Goal: Task Accomplishment & Management: Complete application form

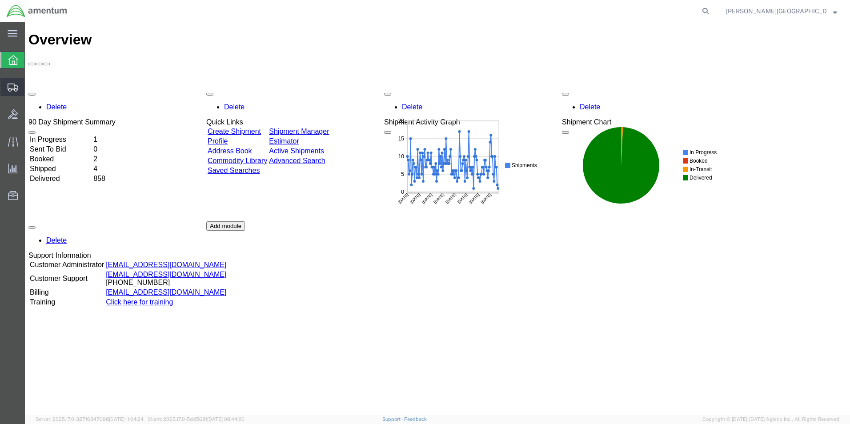
click at [0, 0] on span "Create Shipment" at bounding box center [0, 0] width 0 height 0
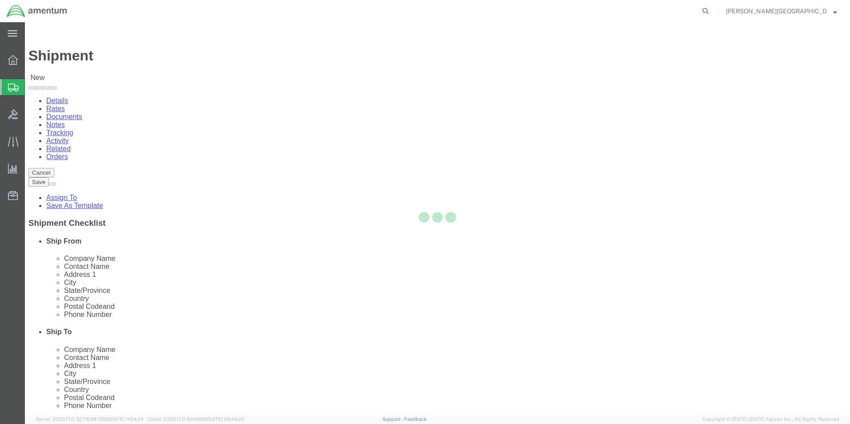
select select
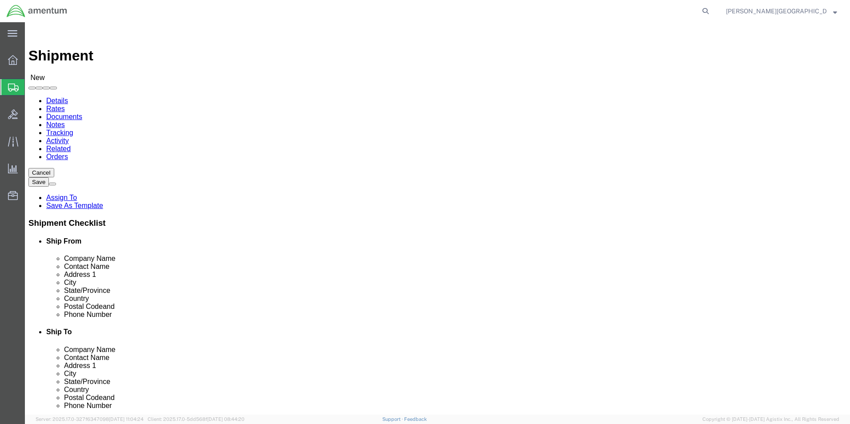
scroll to position [1645, 0]
select select "49940"
select select "[GEOGRAPHIC_DATA]"
drag, startPoint x: 188, startPoint y: 303, endPoint x: 110, endPoint y: 304, distance: 77.4
click div "Phone Number"
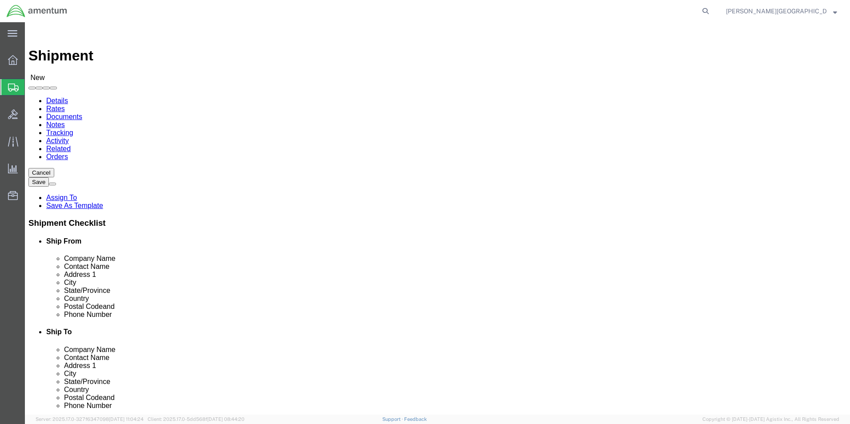
type input "[PHONE_NUMBER]"
select select "49917"
select select "FL"
click input "text"
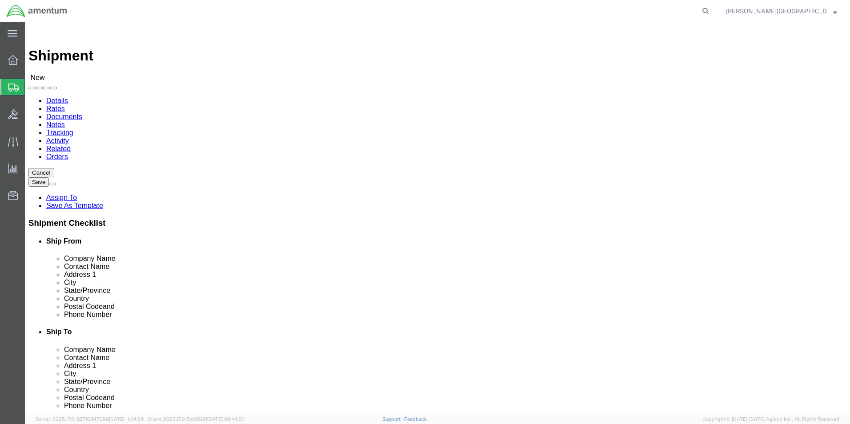
type input "[PERSON_NAME]"
click div "Location [GEOGRAPHIC_DATA], [GEOGRAPHIC_DATA] My Profile Location [PHONE_NUMBER…"
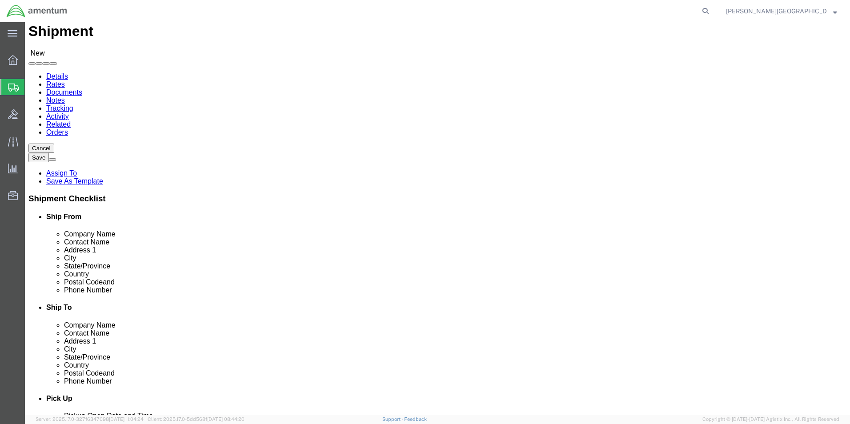
scroll to position [133, 0]
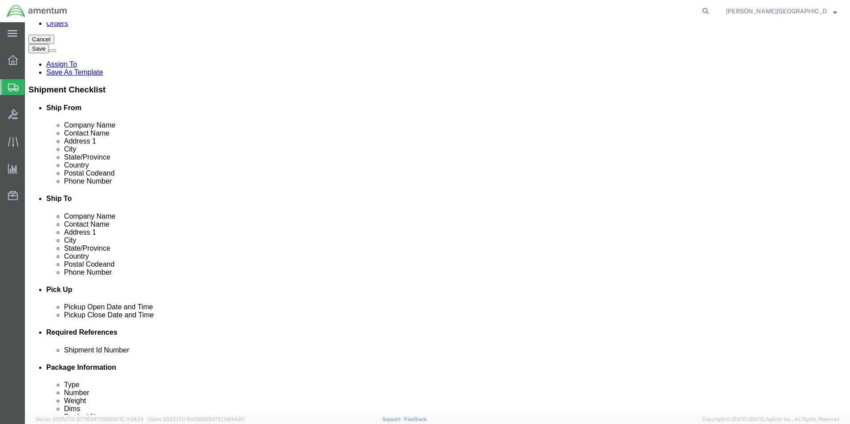
click input "text"
type input "m"
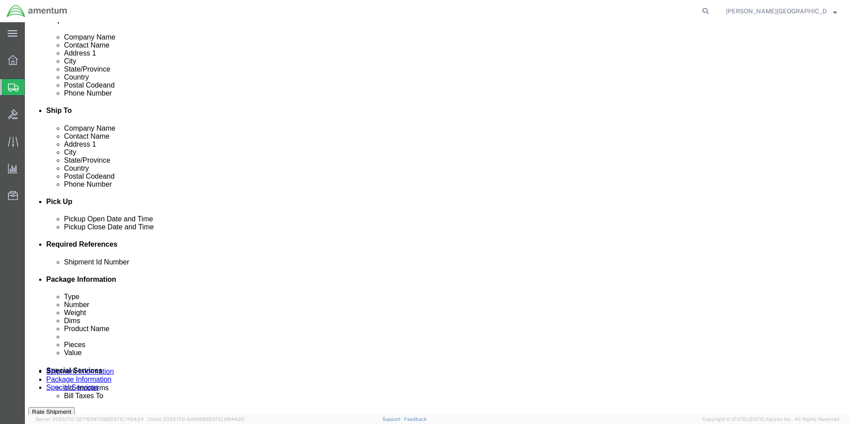
scroll to position [222, 0]
type input "[PERSON_NAME][EMAIL_ADDRESS][PERSON_NAME][DOMAIN_NAME]"
click div
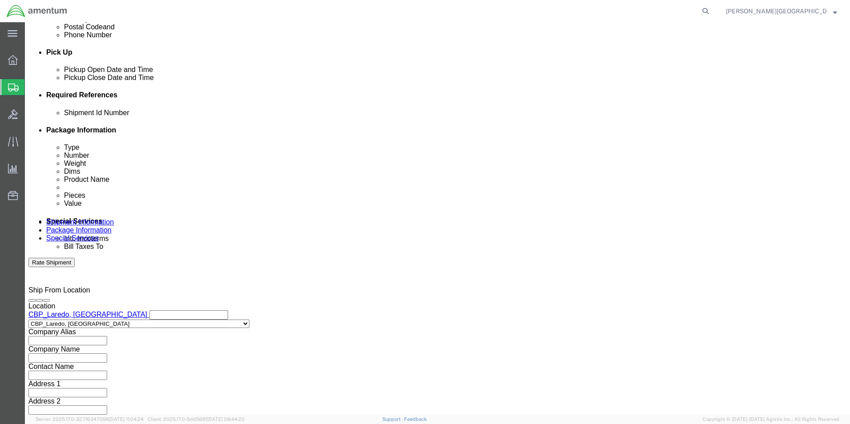
click div "Leg 1 Mode Select Air Less than Truckload Multi-Leg Ocean Freight Rail Small Pa…"
click div "[DATE] 10:00 AM"
type input "3:00 PM"
click button "Apply"
click button "Add reference"
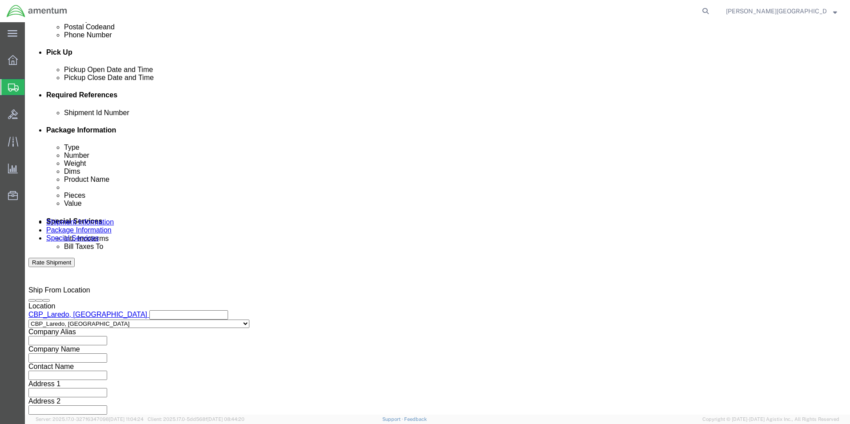
click select "Select Account Type Activity ID Airline Appointment Number ASN Batch Request # …"
select select "DEPT"
click select "Select Account Type Activity ID Airline Appointment Number ASN Batch Request # …"
click input "text"
type input "Supply Department"
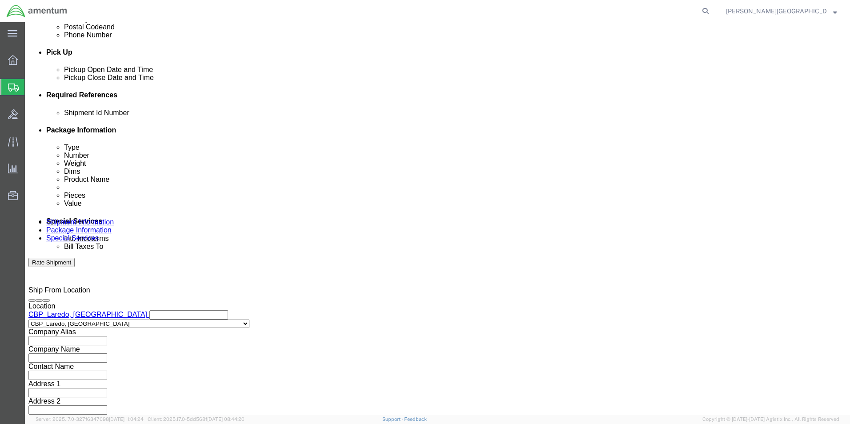
click button "Add reference"
click select "Select Account Type Activity ID Airline Appointment Number ASN Batch Request # …"
select select "PROJNUM"
click select "Select Account Type Activity ID Airline Appointment Number ASN Batch Request # …"
click input "text"
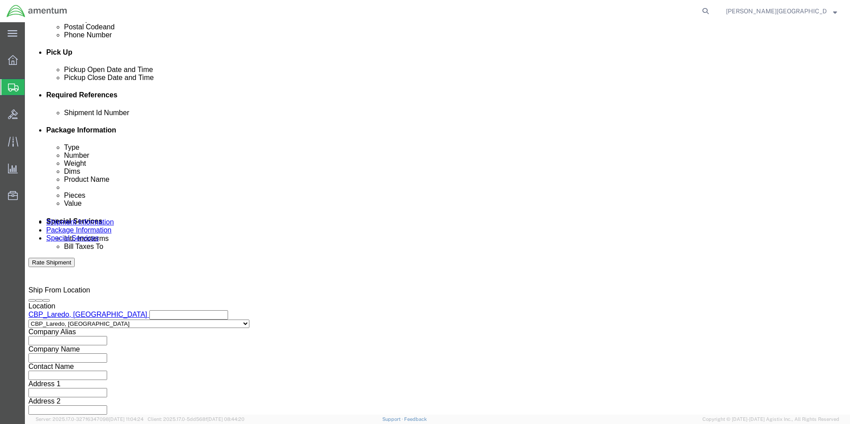
click input "6118.02.03.2219.000.LRT.0000"
type input "6118.03.03.2219.000.LRT.0000"
click button "Add reference"
click select "Select Account Type Activity ID Airline Appointment Number ASN Batch Request # …"
select select "CUSTREF"
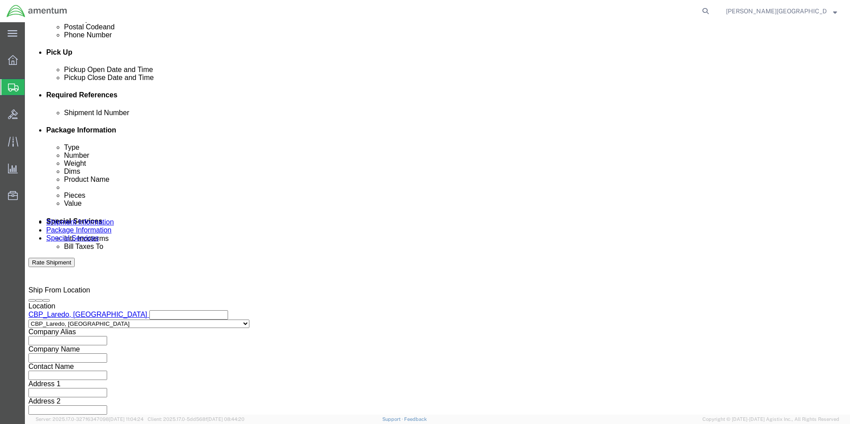
click select "Select Account Type Activity ID Airline Appointment Number ASN Batch Request # …"
click input "text"
paste input "324397"
type input "USAGE#: 324397 IR01657"
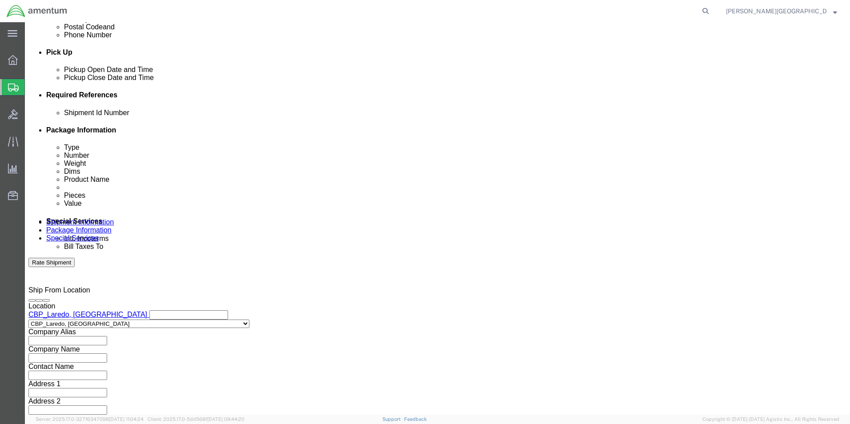
drag, startPoint x: 166, startPoint y: 171, endPoint x: 188, endPoint y: 179, distance: 23.4
click input "text"
click div "Shipping Mode (Optional)"
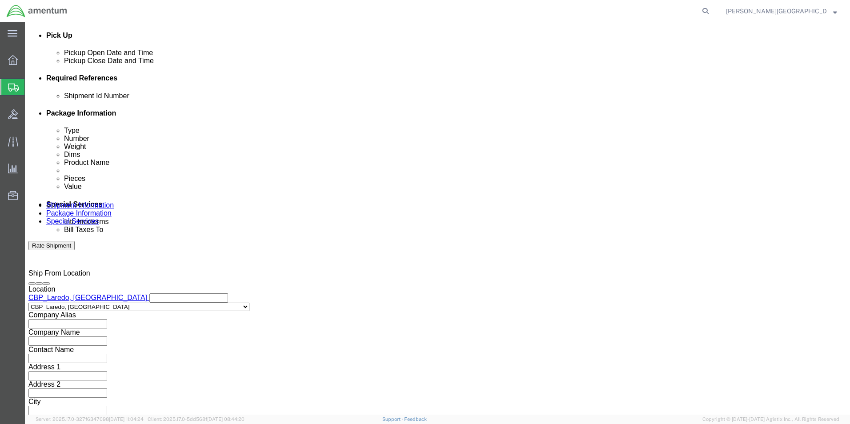
click button "Continue"
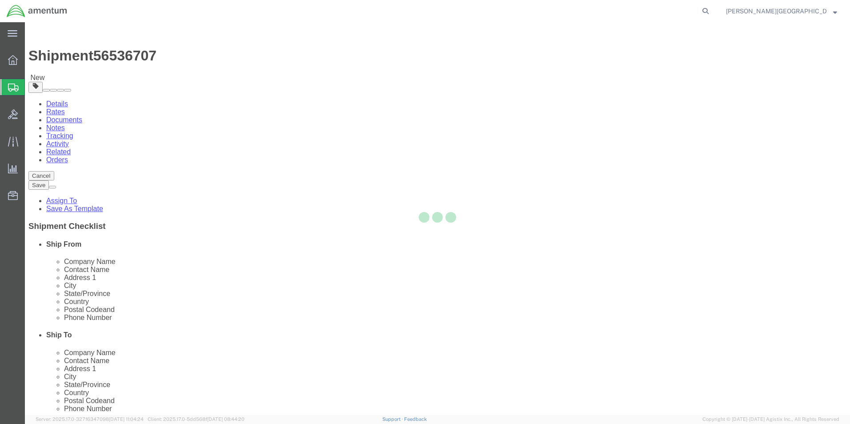
select select "CBOX"
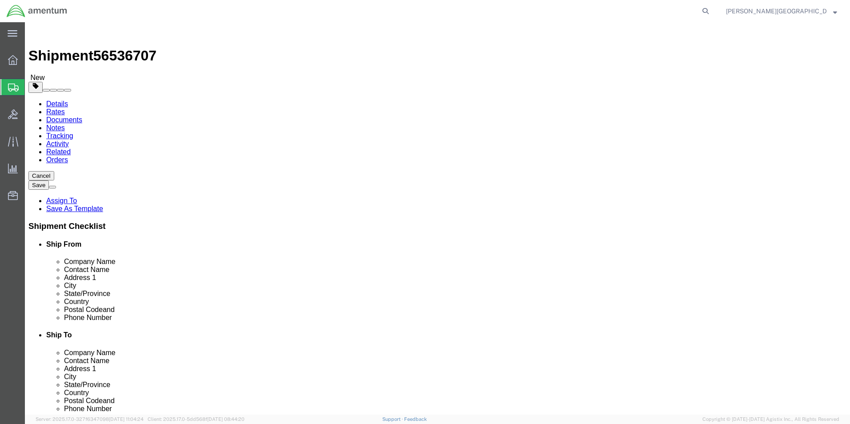
click input "text"
type input "34"
type input "31"
type input "59"
click input "0.00"
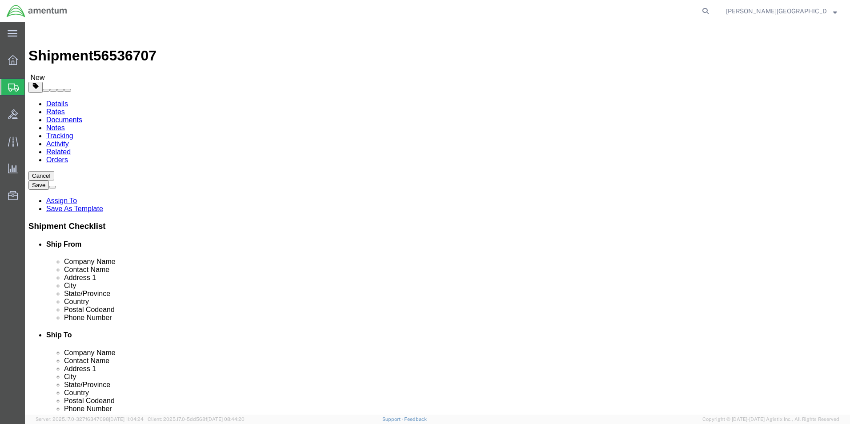
type input "270.00"
click link "Add Content"
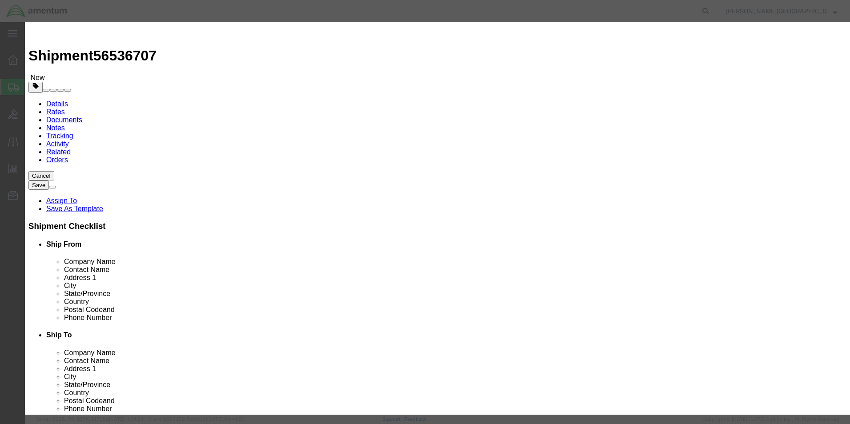
click input "text"
type input "IR01657"
click input "0"
type input "2"
click input "text"
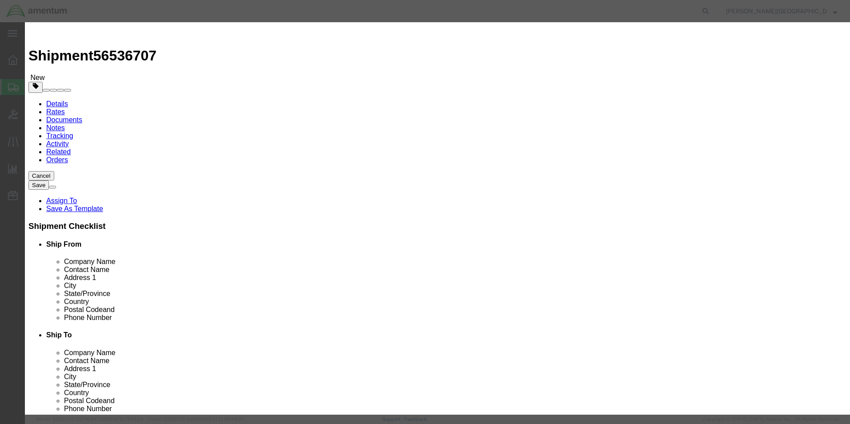
drag, startPoint x: 646, startPoint y: 305, endPoint x: 402, endPoint y: 287, distance: 245.2
click button "Close"
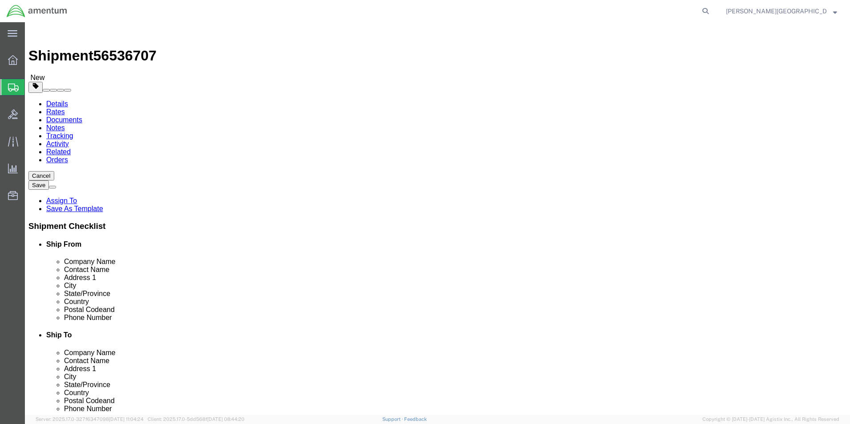
click select "Select BCK Boxes Bale(s) Basket(s) Bolt(s) Bottle(s) Buckets Bulk Bundle(s) Can…"
select select "PSNS"
click select "Select BCK Boxes Bale(s) Basket(s) Bolt(s) Bottle(s) Buckets Bulk Bundle(s) Can…"
click link "Add Content"
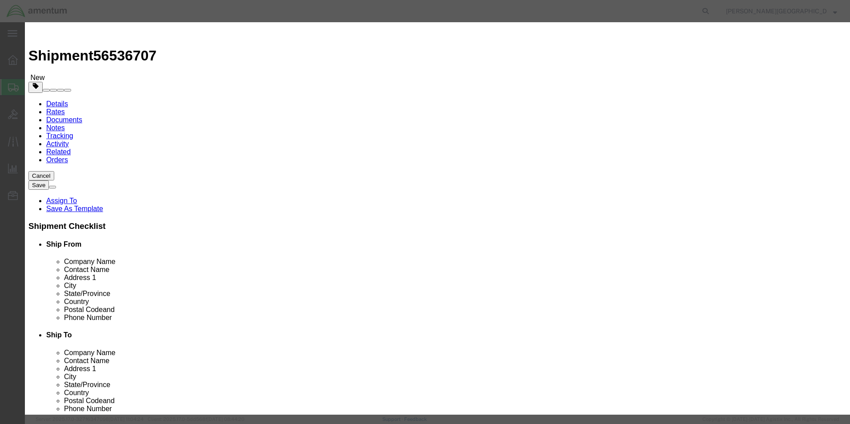
click div "Product Name Pieces 0 Select Bag Barrels 100Board Feet Bottle Box Blister Pack …"
click input "text"
type input "IR01657"
click input "0"
type input "2"
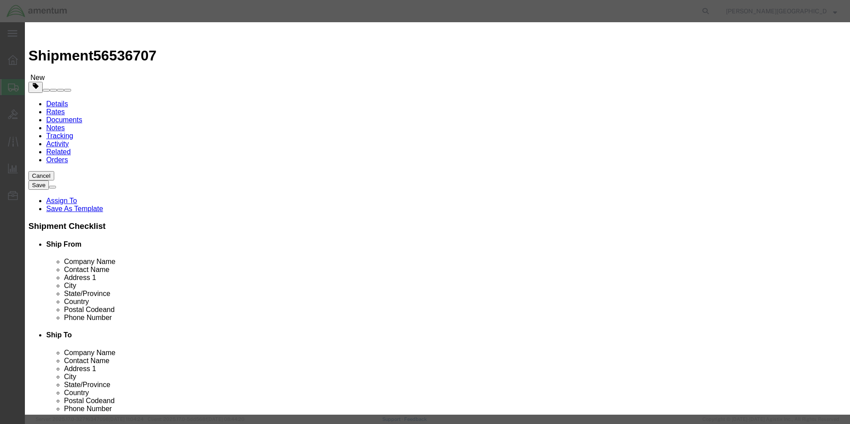
click input "text"
type input "7500.00"
click select "Select 50 55 60 65 70 85 92.5 100 125 175 250 300 400"
select select "125"
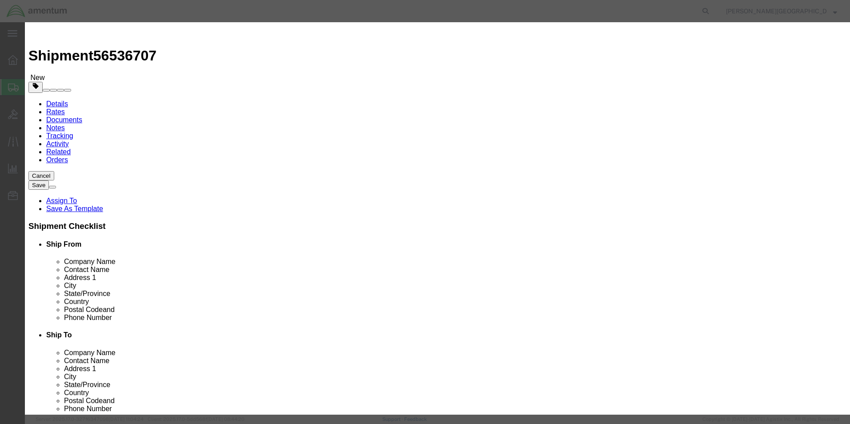
click select "Select 50 55 60 65 70 85 92.5 100 125 175 250 300 400"
click textarea
type textarea "FLIR System IR01657"
click button "Save & Close"
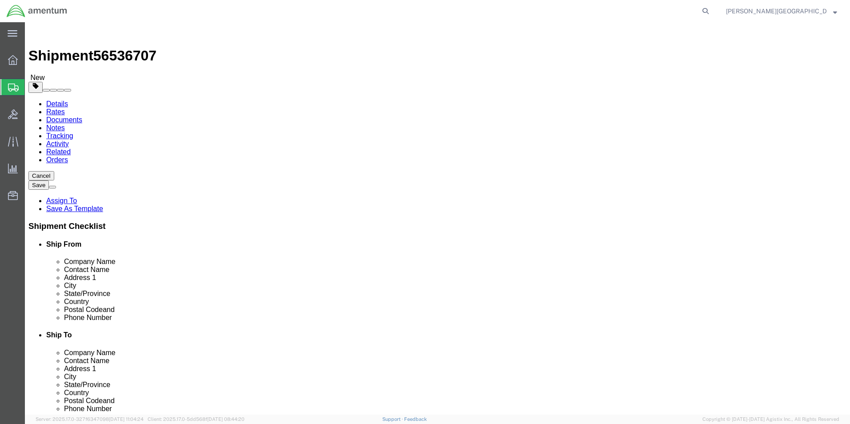
click button "Previous"
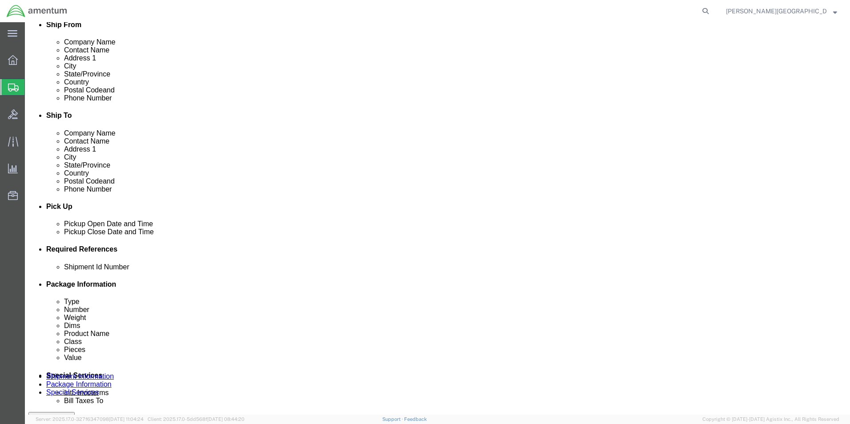
scroll to position [222, 0]
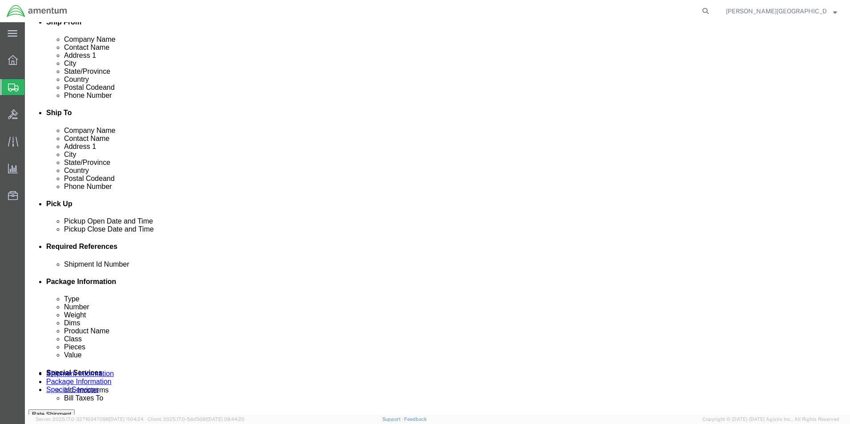
click input "text"
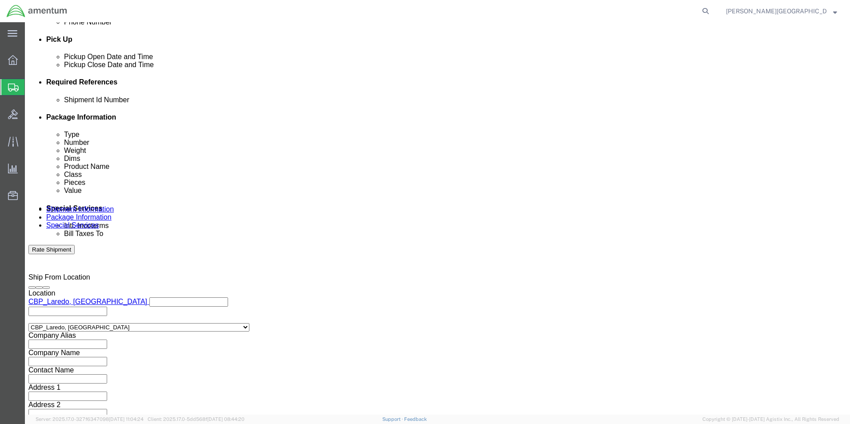
scroll to position [388, 0]
type input "56536707"
click button "Continue"
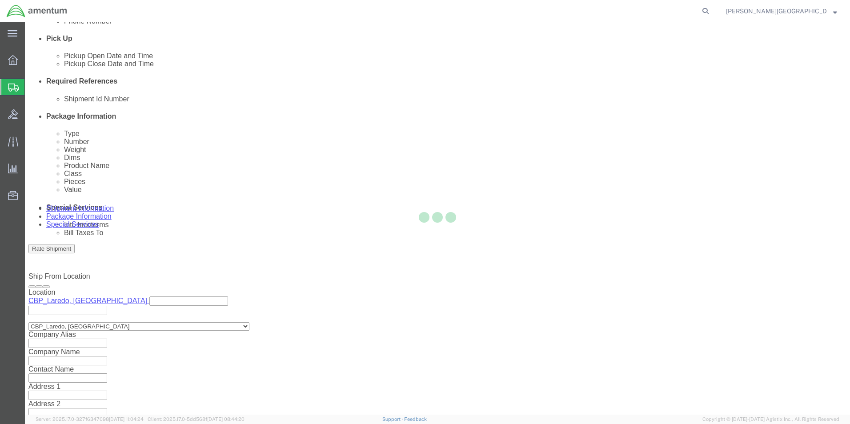
scroll to position [6, 0]
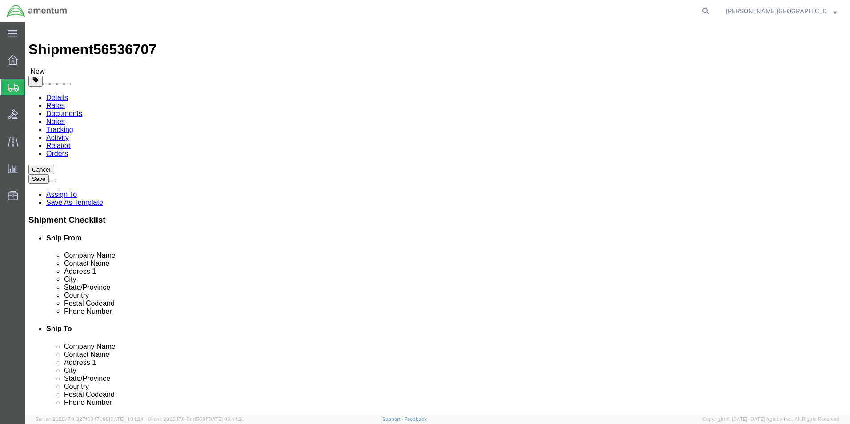
click button "Continue"
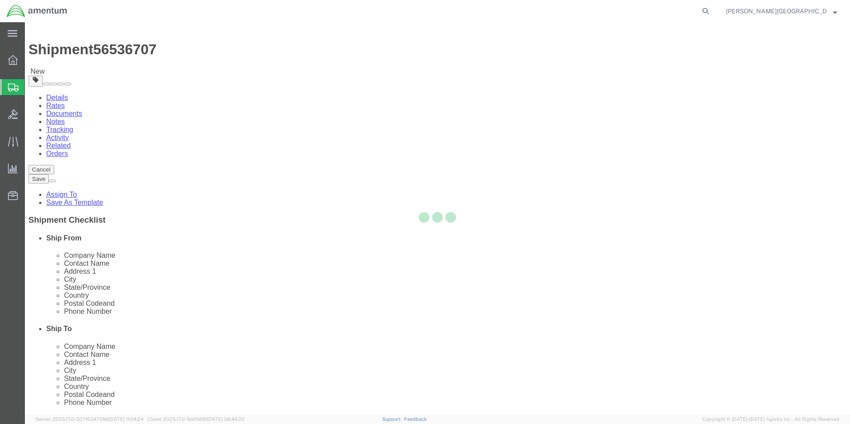
select select
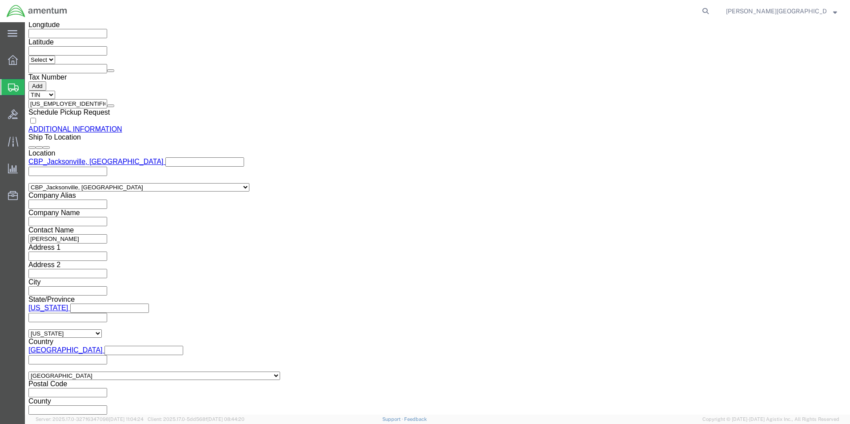
scroll to position [1033, 0]
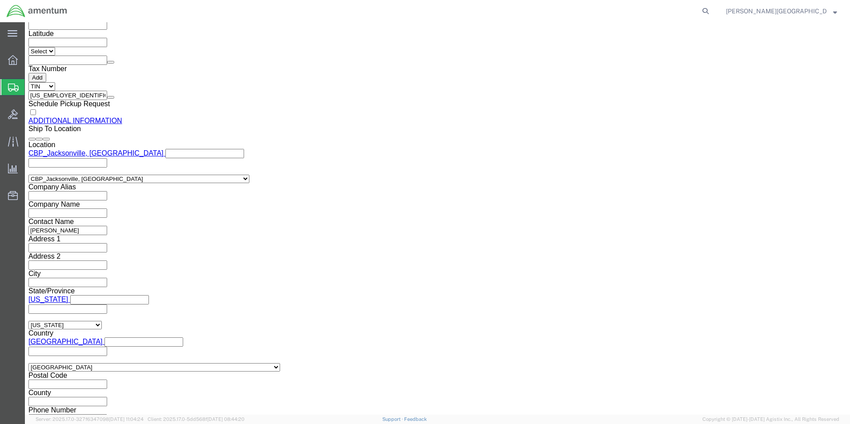
click button "Rate Shipment"
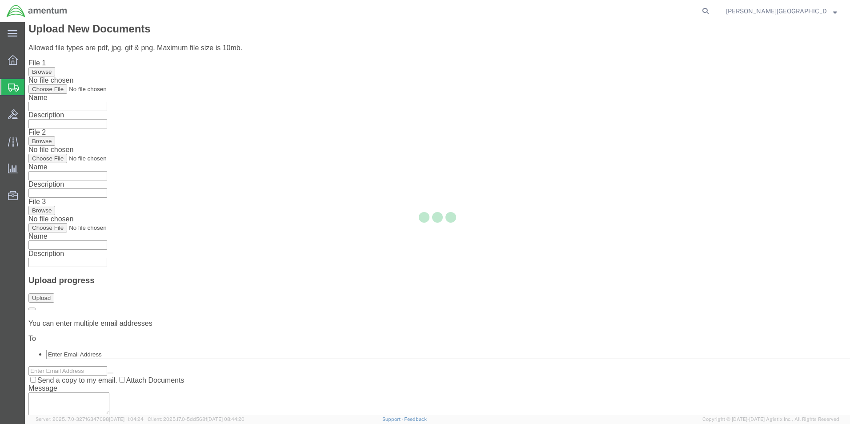
scroll to position [0, 0]
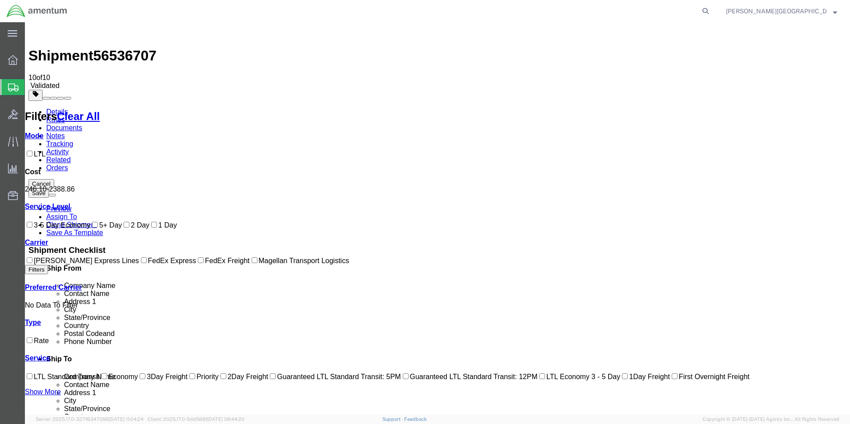
click at [60, 108] on link "Details" at bounding box center [57, 112] width 22 height 8
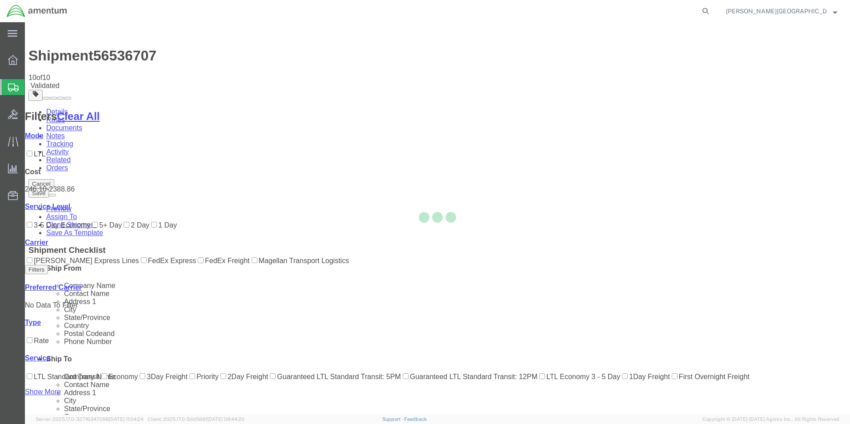
select select "49940"
select select "49917"
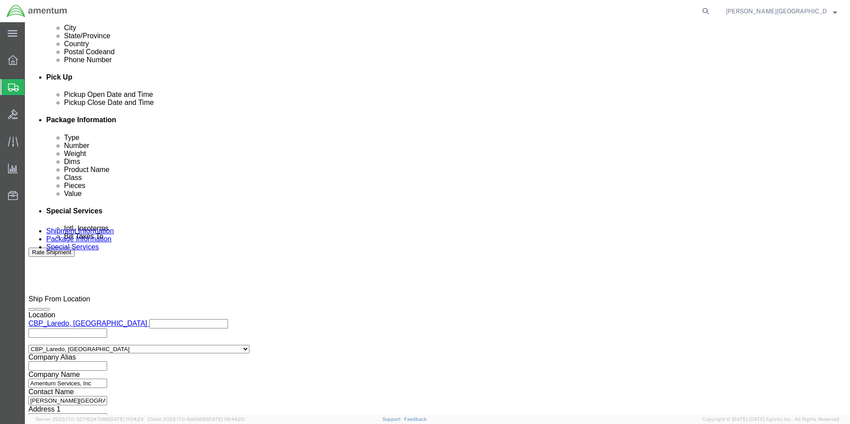
scroll to position [388, 0]
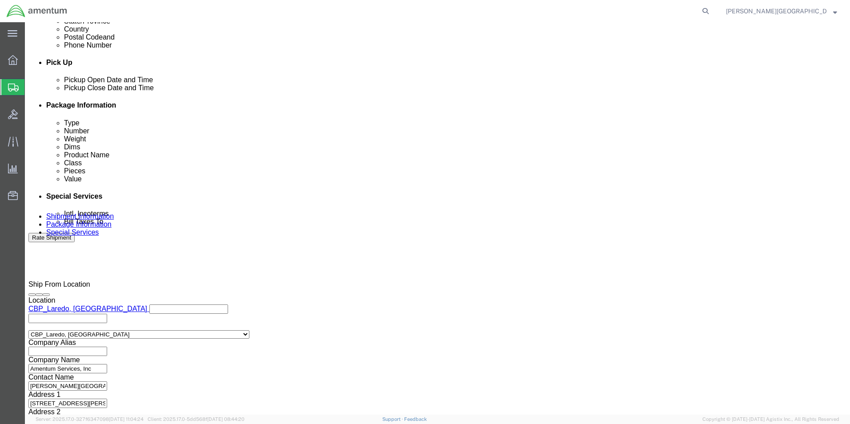
click select "Select Air Less than Truckload Multi-Leg Ocean Freight Rail Small Parcel Truckl…"
select select "LTL"
click select "Select Air Less than Truckload Multi-Leg Ocean Freight Rail Small Parcel Truckl…"
click select "Select Straight Truck"
select select "STTR"
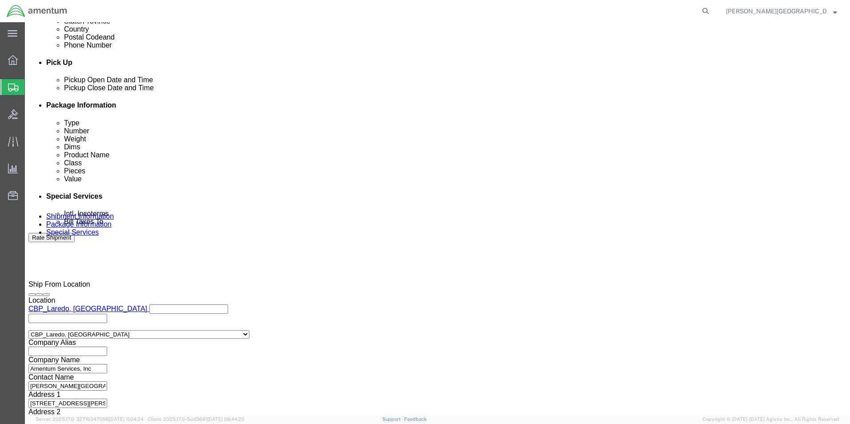
click select "Select Straight Truck"
click button "Continue"
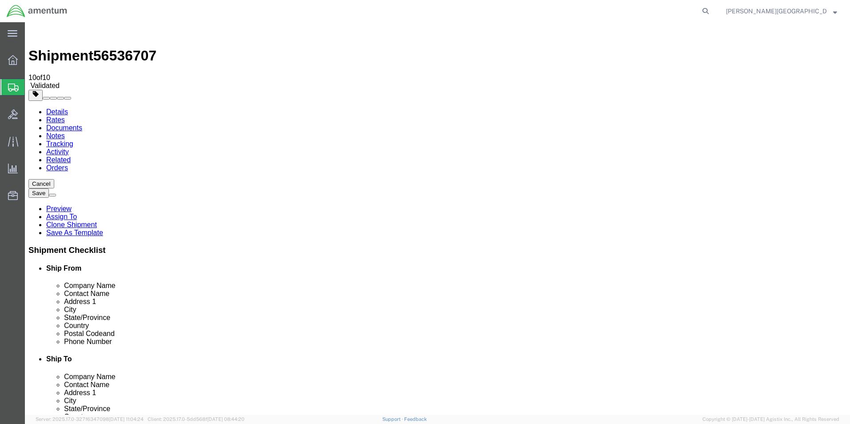
scroll to position [6, 0]
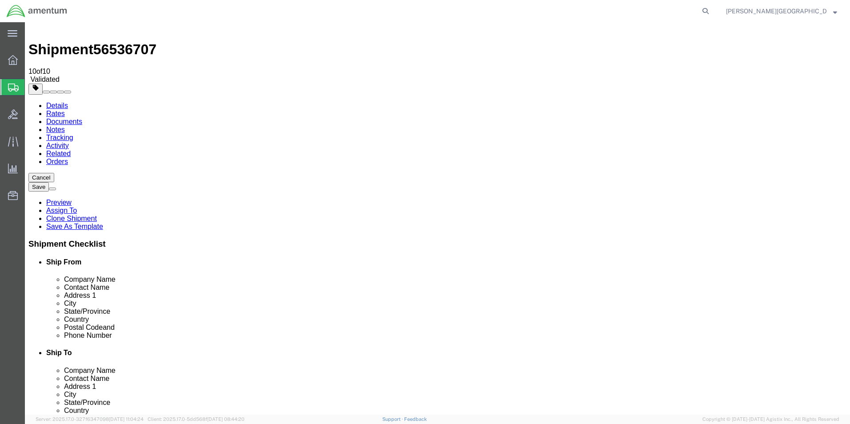
click button "Continue"
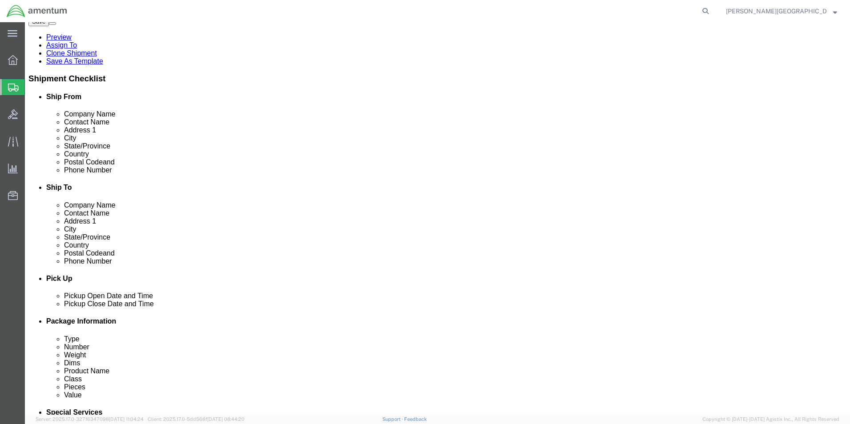
scroll to position [184, 0]
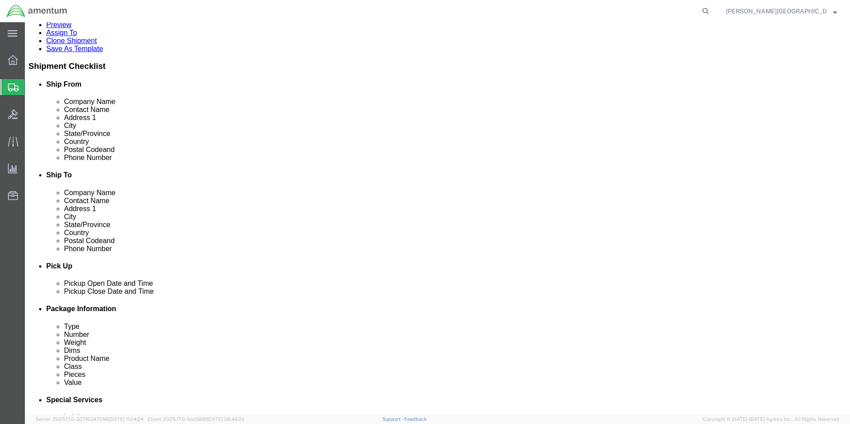
click button "Rate Shipment"
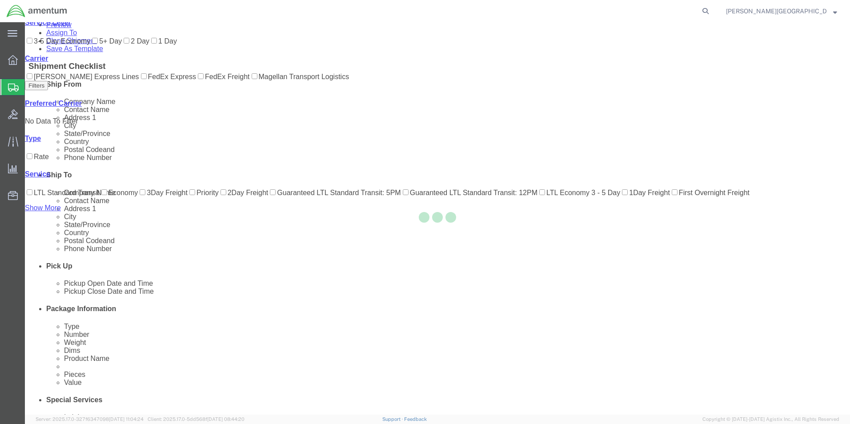
scroll to position [0, 0]
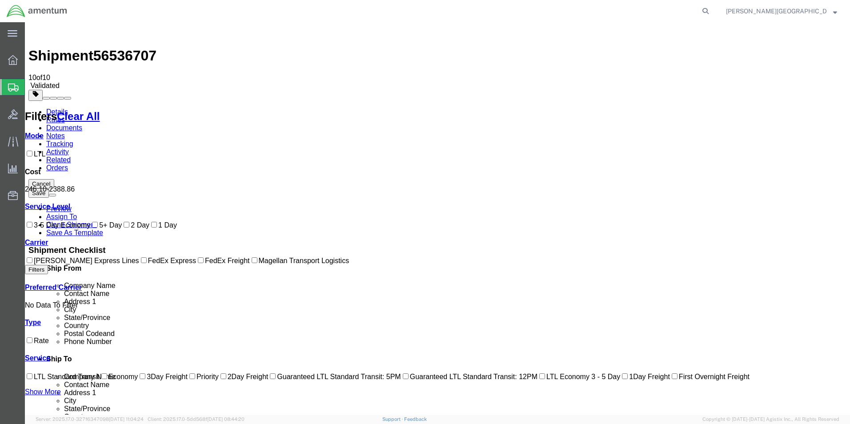
checkbox input "true"
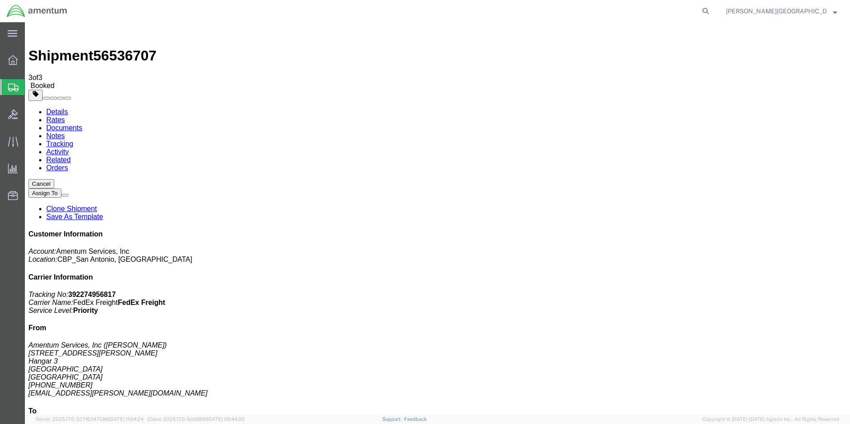
drag, startPoint x: 368, startPoint y: 156, endPoint x: 498, endPoint y: 240, distance: 154.8
click at [52, 108] on link "Details" at bounding box center [57, 112] width 22 height 8
click link "Schedule pickup request"
